Goal: Navigation & Orientation: Find specific page/section

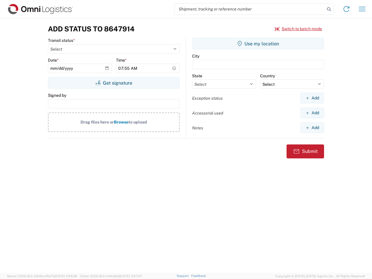
click at [250, 9] on input "search" at bounding box center [249, 8] width 151 height 11
click at [329, 9] on icon at bounding box center [329, 9] width 8 height 8
click at [346, 9] on icon at bounding box center [346, 8] width 9 height 9
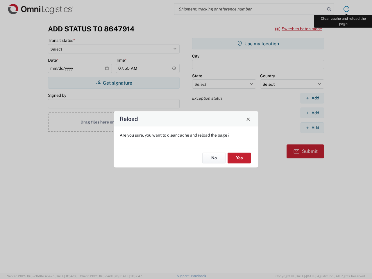
click at [362, 9] on div "Reload Are you sure, you want to clear cache and reload the page? No Yes" at bounding box center [186, 139] width 372 height 279
click at [298, 29] on div "Reload Are you sure, you want to clear cache and reload the page? No Yes" at bounding box center [186, 139] width 372 height 279
click at [114, 83] on div "Reload Are you sure, you want to clear cache and reload the page? No Yes" at bounding box center [186, 139] width 372 height 279
click at [258, 44] on div "Reload Are you sure, you want to clear cache and reload the page? No Yes" at bounding box center [186, 139] width 372 height 279
click at [312, 98] on div "Reload Are you sure, you want to clear cache and reload the page? No Yes" at bounding box center [186, 139] width 372 height 279
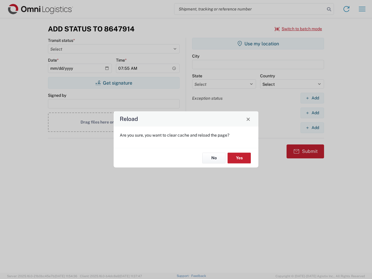
click at [312, 113] on div "Reload Are you sure, you want to clear cache and reload the page? No Yes" at bounding box center [186, 139] width 372 height 279
click at [312, 128] on div "Reload Are you sure, you want to clear cache and reload the page? No Yes" at bounding box center [186, 139] width 372 height 279
